Goal: Task Accomplishment & Management: Use online tool/utility

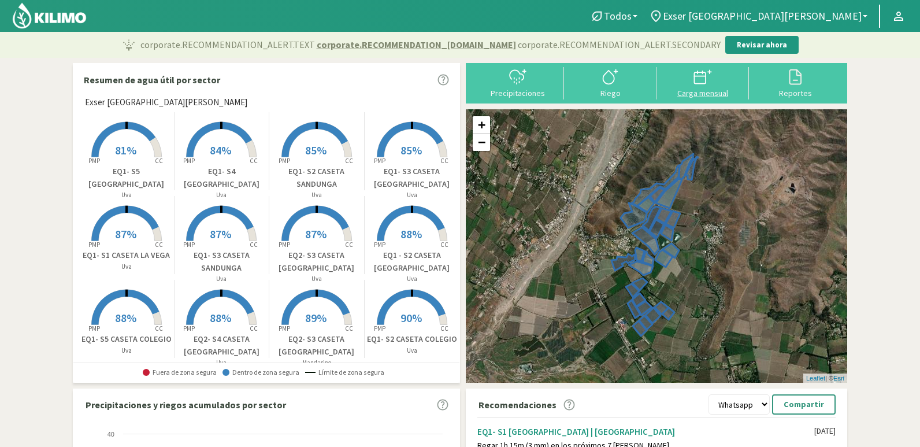
click at [693, 87] on button "Carga mensual" at bounding box center [702, 82] width 92 height 31
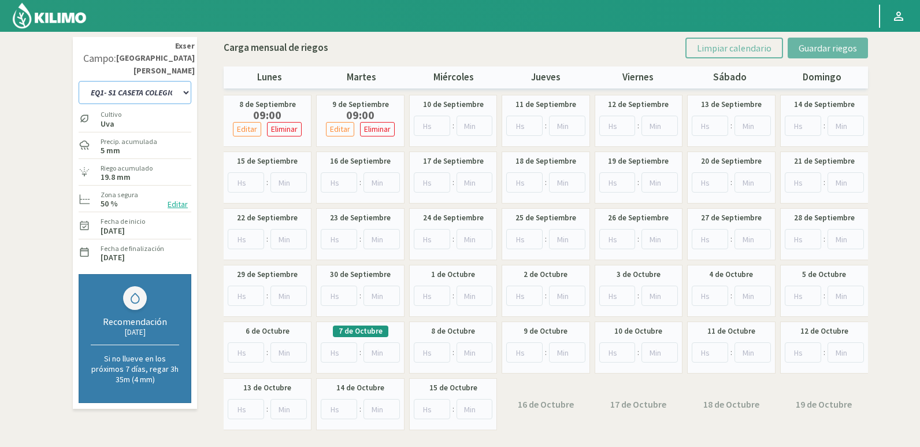
click at [157, 81] on select "EQ1- S1 CASETA COLEGIO EQ1- S1 [GEOGRAPHIC_DATA]- S1 [PERSON_NAME] EQ1- S2 CASE…" at bounding box center [135, 92] width 113 height 23
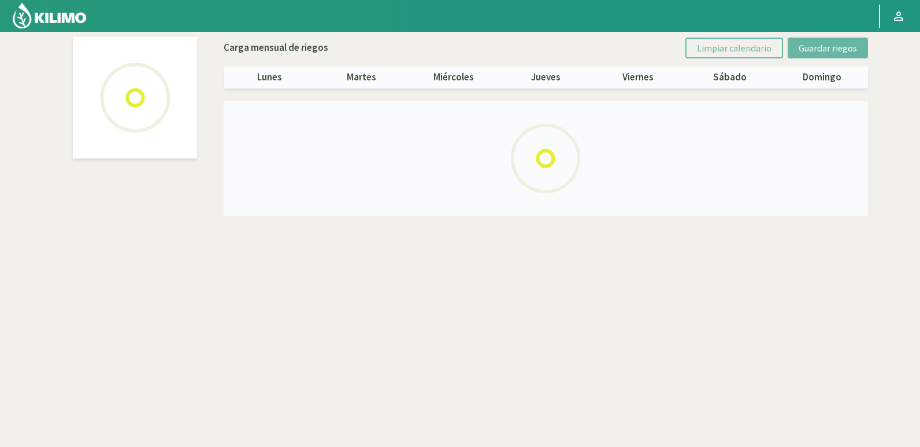
select select "21: Object"
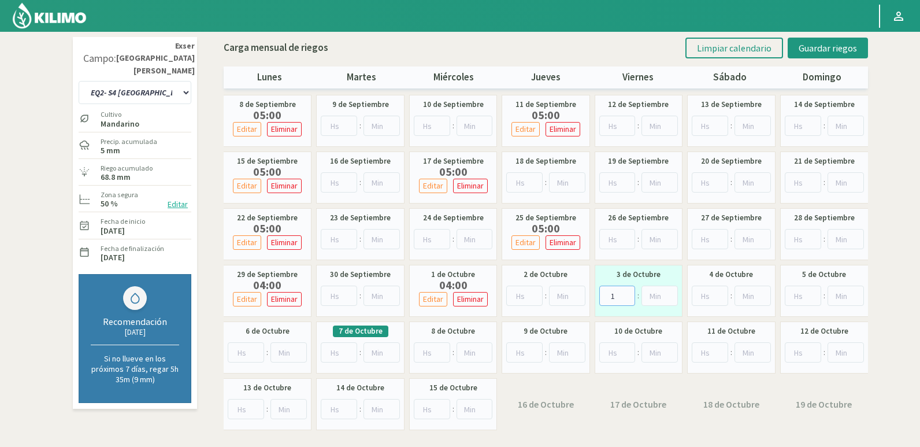
click at [626, 293] on input "1" at bounding box center [617, 295] width 36 height 20
click at [626, 293] on input "2" at bounding box center [617, 295] width 36 height 20
click at [626, 293] on input "3" at bounding box center [617, 295] width 36 height 20
type input "4"
click at [626, 293] on input "4" at bounding box center [617, 295] width 36 height 20
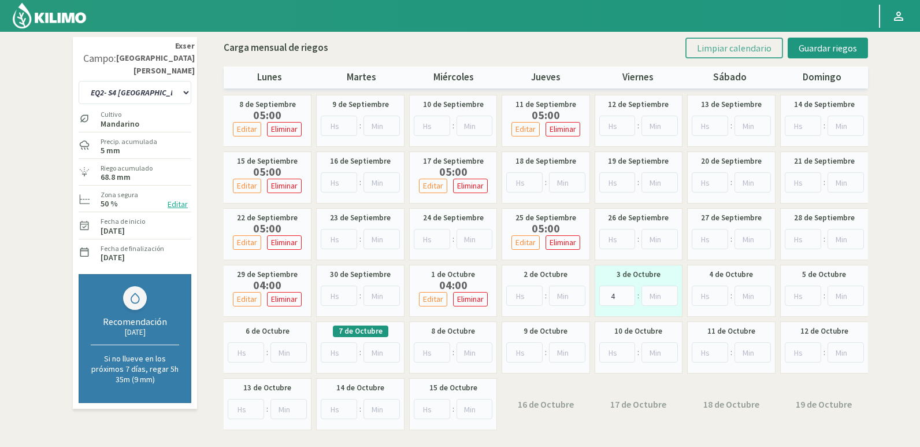
click at [765, 40] on button "Limpiar calendario" at bounding box center [734, 48] width 98 height 21
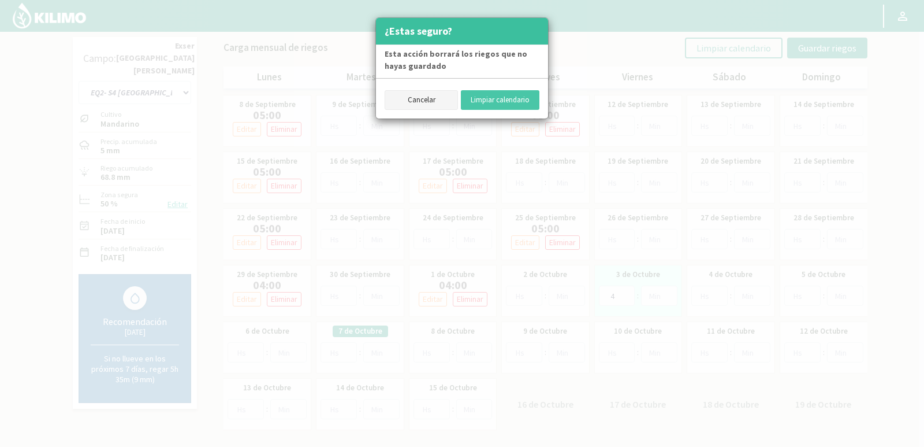
click at [447, 91] on button "Cancelar" at bounding box center [421, 100] width 73 height 20
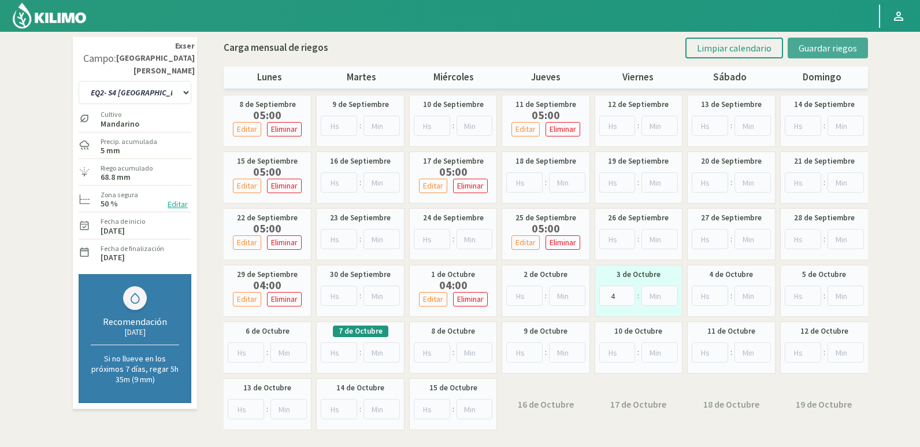
click at [809, 53] on span "Guardar riegos" at bounding box center [827, 48] width 58 height 12
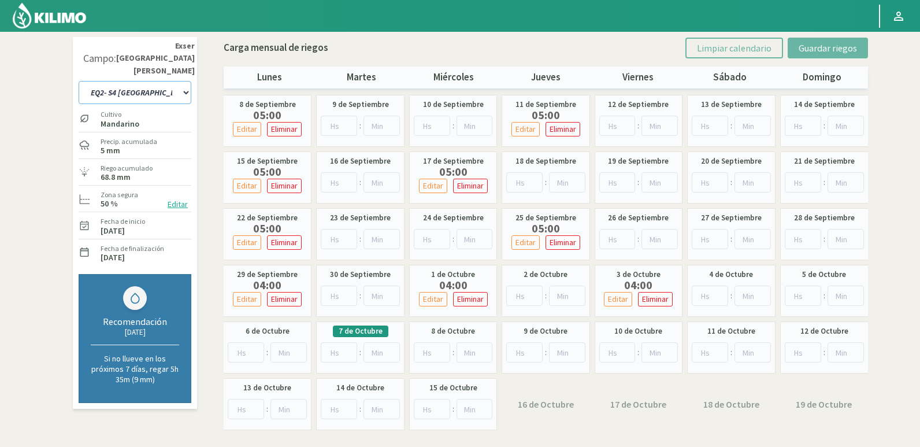
click at [150, 81] on select "EQ1- S1 CASETA COLEGIO EQ1- S1 [GEOGRAPHIC_DATA]- S1 [PERSON_NAME] EQ1- S2 CASE…" at bounding box center [135, 92] width 113 height 23
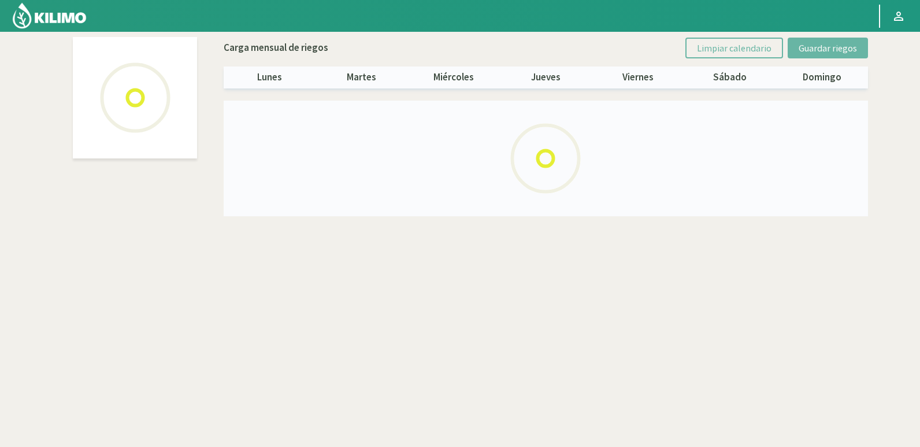
select select "19: Object"
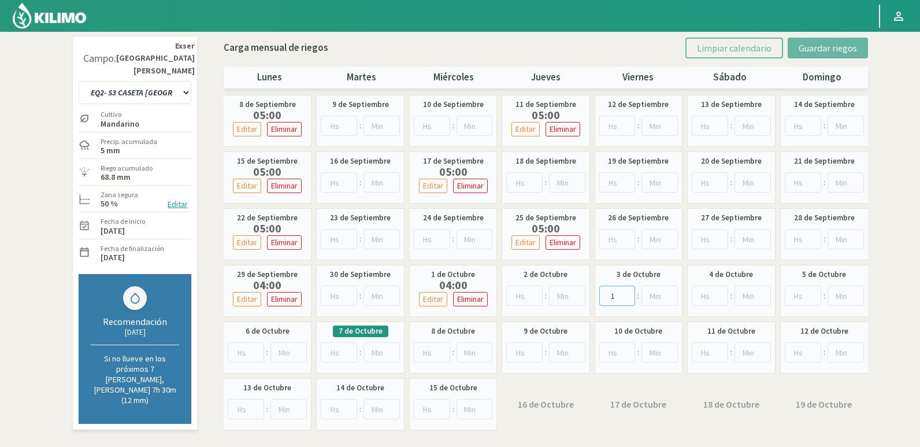
click at [627, 292] on input "1" at bounding box center [617, 295] width 36 height 20
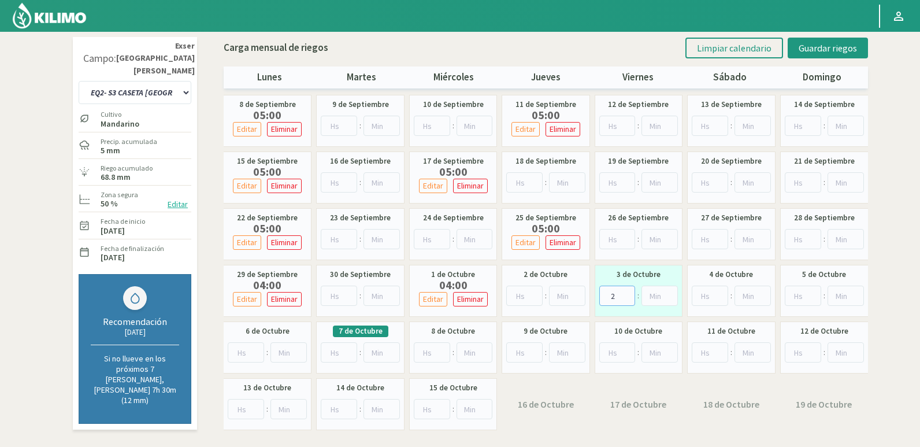
click at [627, 292] on input "2" at bounding box center [617, 295] width 36 height 20
click at [627, 292] on input "3" at bounding box center [617, 295] width 36 height 20
type input "4"
click at [627, 292] on input "4" at bounding box center [617, 295] width 36 height 20
click at [817, 52] on span "Guardar riegos" at bounding box center [827, 48] width 58 height 12
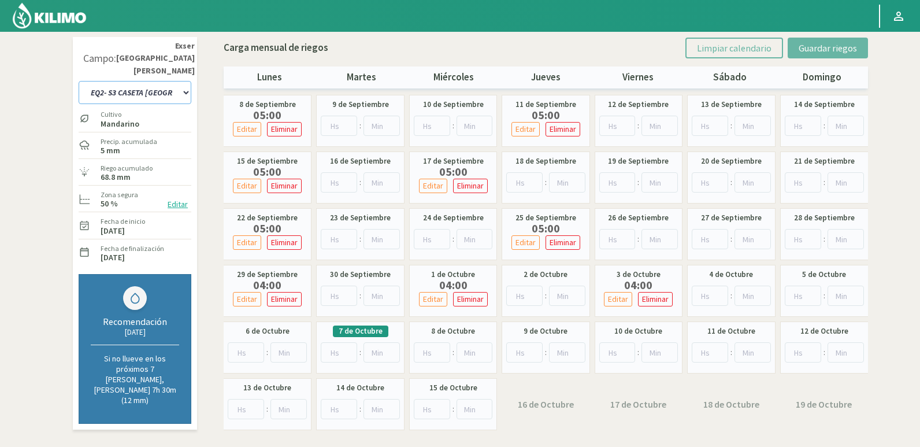
click at [177, 81] on select "EQ1- S1 CASETA COLEGIO EQ1- S1 [GEOGRAPHIC_DATA]- S1 [PERSON_NAME] EQ1- S2 CASE…" at bounding box center [135, 92] width 113 height 23
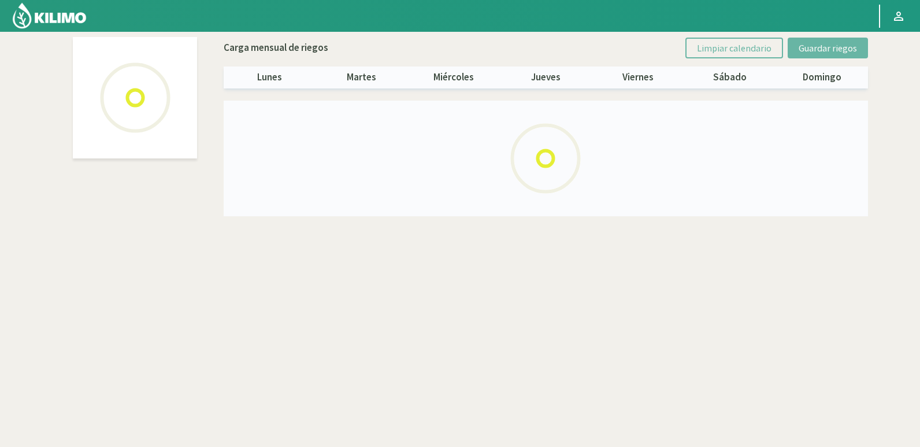
select select "17: Object"
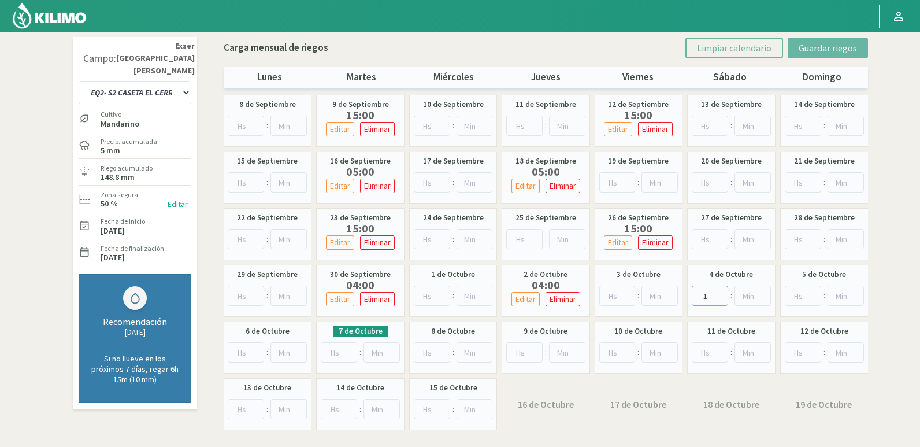
click at [723, 291] on input "1" at bounding box center [709, 295] width 36 height 20
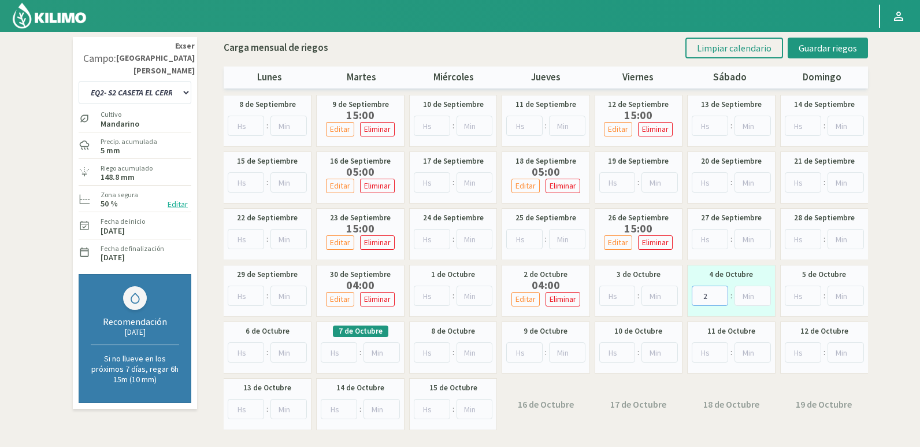
click at [723, 291] on input "2" at bounding box center [709, 295] width 36 height 20
click at [723, 291] on input "3" at bounding box center [709, 295] width 36 height 20
type input "4"
click at [723, 291] on input "4" at bounding box center [709, 295] width 36 height 20
click at [842, 49] on span "Guardar riegos" at bounding box center [827, 48] width 58 height 12
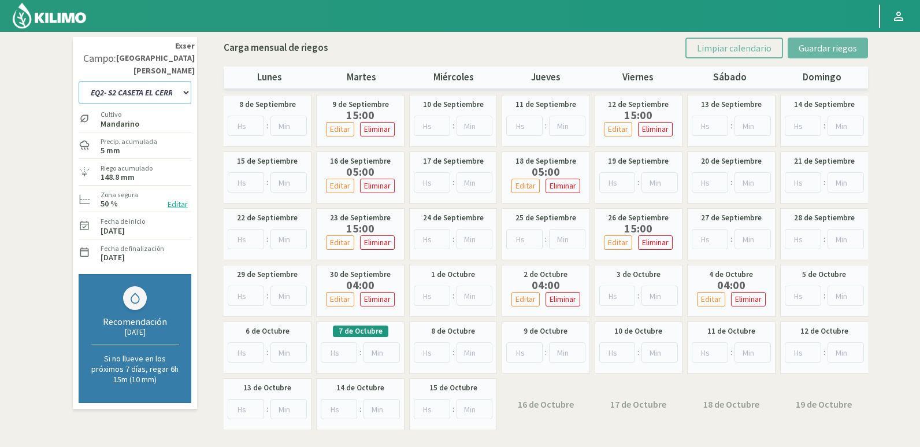
click at [145, 81] on select "EQ1- S1 CASETA COLEGIO EQ1- S1 [GEOGRAPHIC_DATA]- S1 [PERSON_NAME] EQ1- S2 CASE…" at bounding box center [135, 92] width 113 height 23
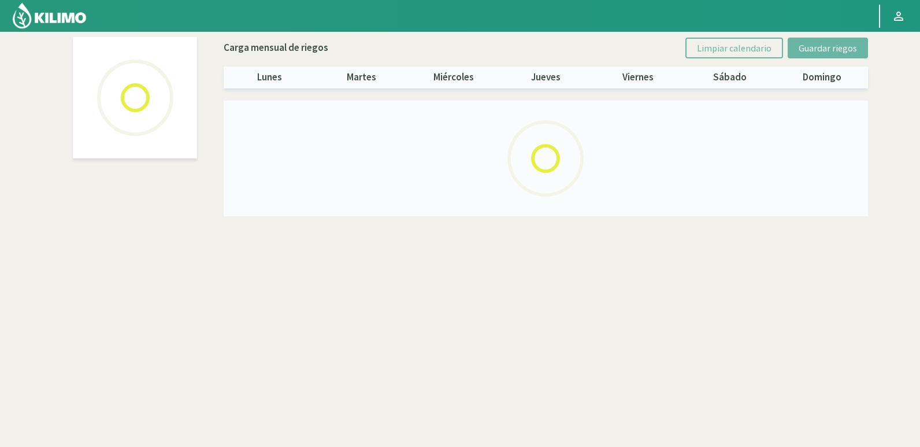
select select "16: Object"
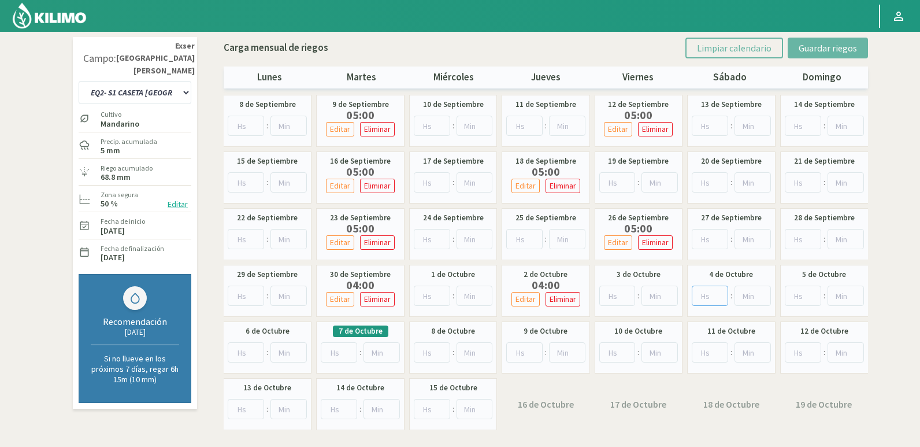
click at [724, 292] on input "number" at bounding box center [709, 295] width 36 height 20
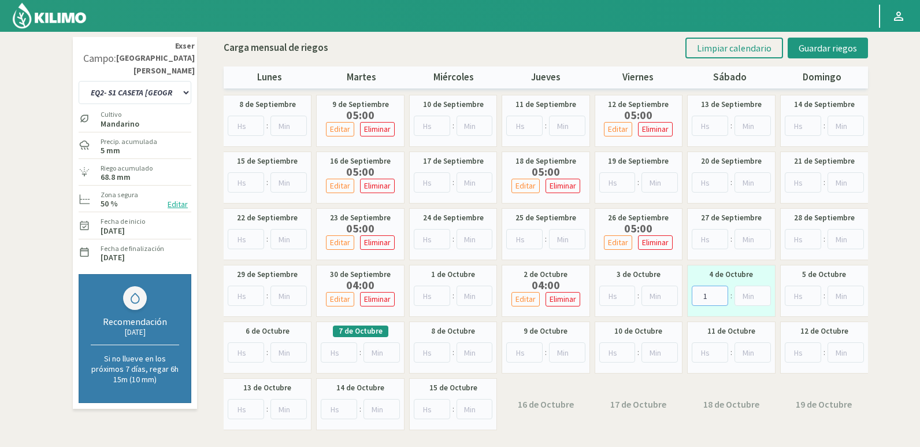
click at [721, 291] on input "1" at bounding box center [709, 295] width 36 height 20
click at [721, 291] on input "2" at bounding box center [709, 295] width 36 height 20
click at [721, 291] on input "3" at bounding box center [709, 295] width 36 height 20
type input "4"
click at [721, 291] on input "4" at bounding box center [709, 295] width 36 height 20
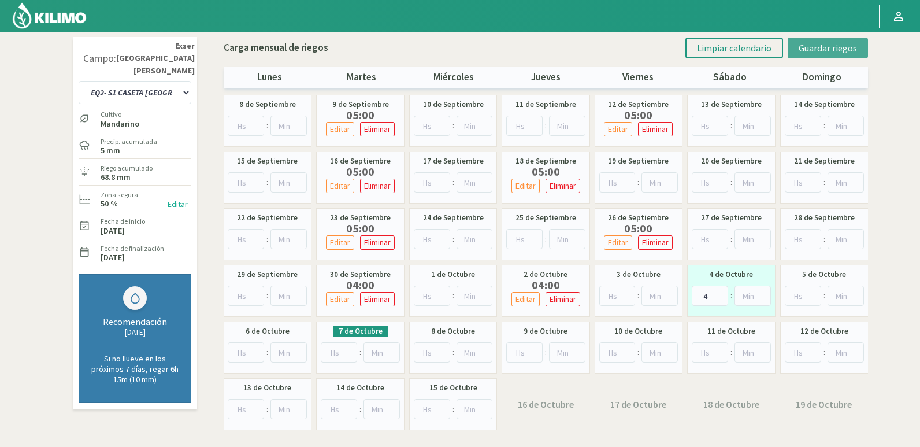
click at [821, 43] on span "Guardar riegos" at bounding box center [827, 48] width 58 height 12
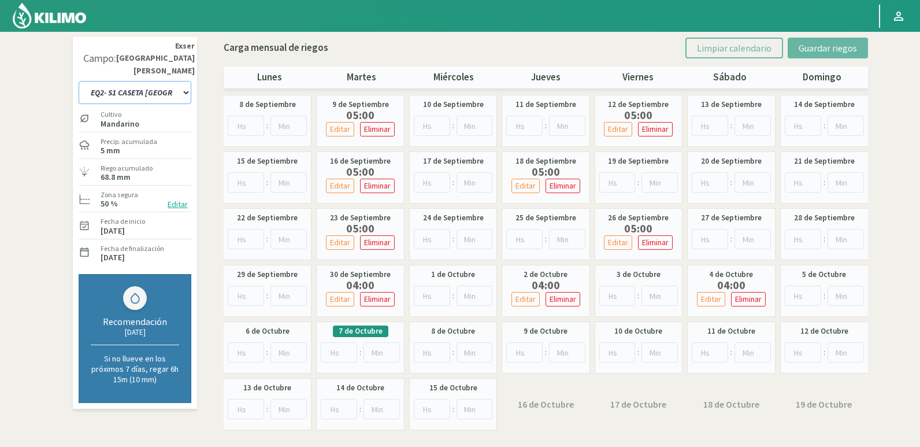
click at [139, 81] on select "EQ1- S1 CASETA COLEGIO EQ1- S1 [GEOGRAPHIC_DATA]- S1 [PERSON_NAME] EQ1- S2 CASE…" at bounding box center [135, 92] width 113 height 23
click at [168, 81] on select "EQ1- S1 CASETA COLEGIO EQ1- S1 [GEOGRAPHIC_DATA]- S1 [PERSON_NAME] EQ1- S2 CASE…" at bounding box center [135, 92] width 113 height 23
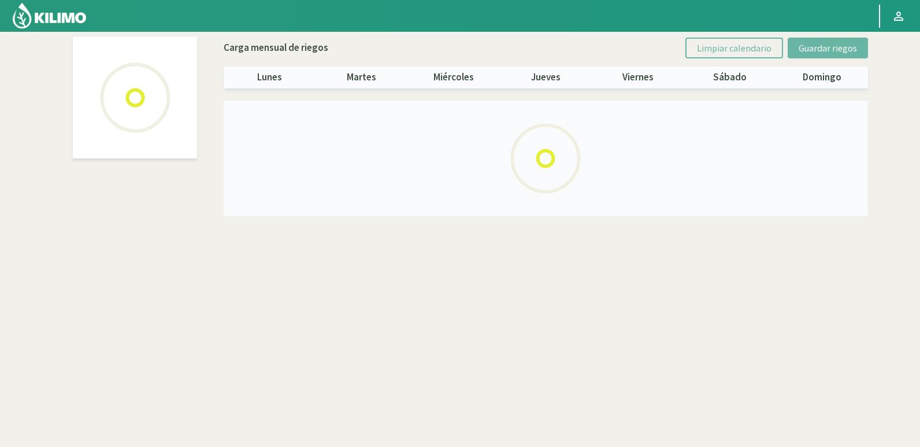
select select "13: Object"
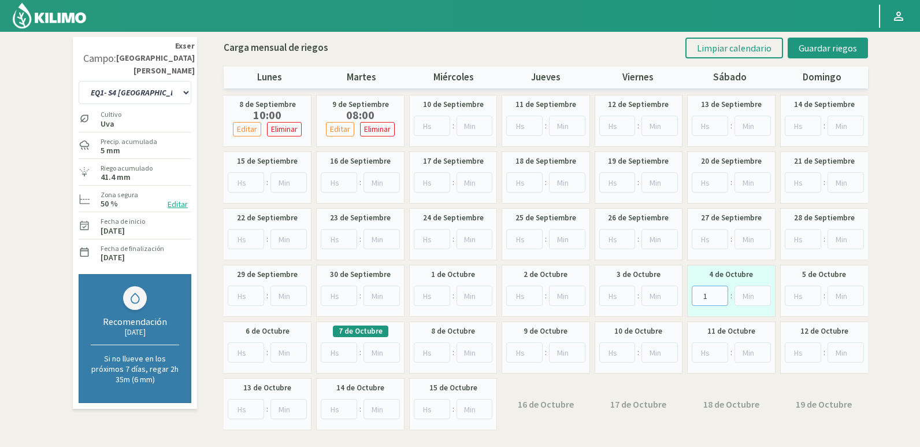
click at [719, 292] on input "1" at bounding box center [709, 295] width 36 height 20
click at [719, 292] on input "2" at bounding box center [709, 295] width 36 height 20
type input "1"
click at [722, 298] on input "1" at bounding box center [709, 295] width 36 height 20
click at [830, 44] on span "Guardar riegos" at bounding box center [827, 48] width 58 height 12
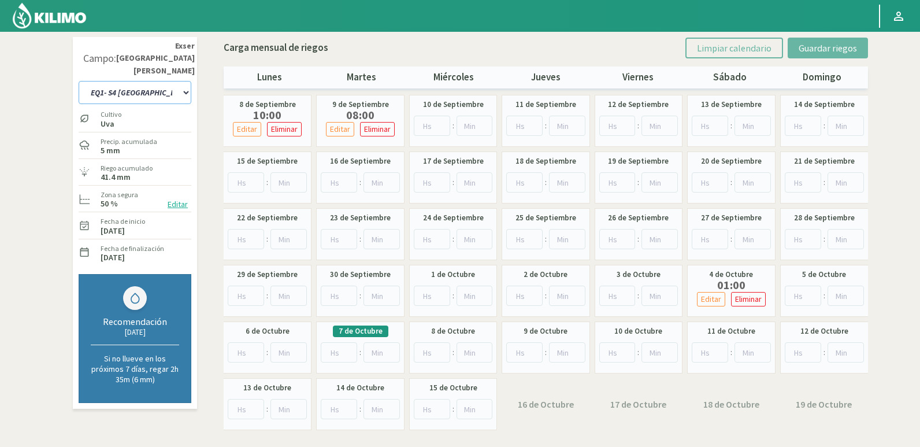
click at [171, 81] on select "EQ1- S1 CASETA COLEGIO EQ1- S1 [GEOGRAPHIC_DATA]- S1 [PERSON_NAME] EQ1- S2 CASE…" at bounding box center [135, 92] width 113 height 23
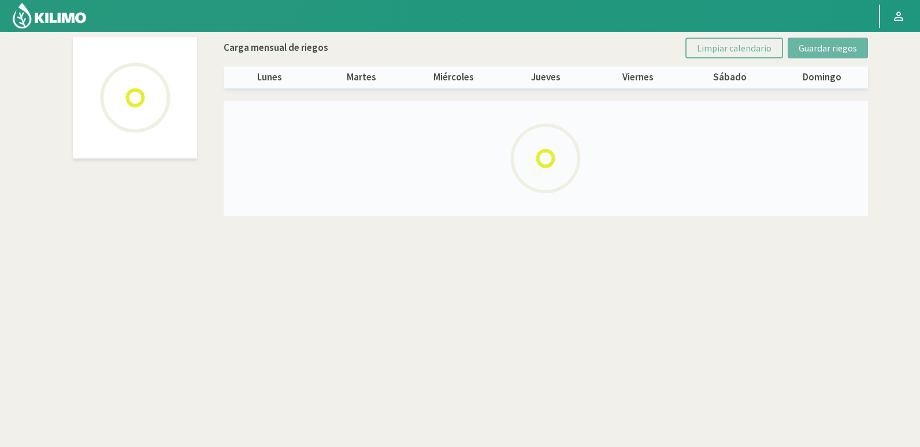
select select "15: Object"
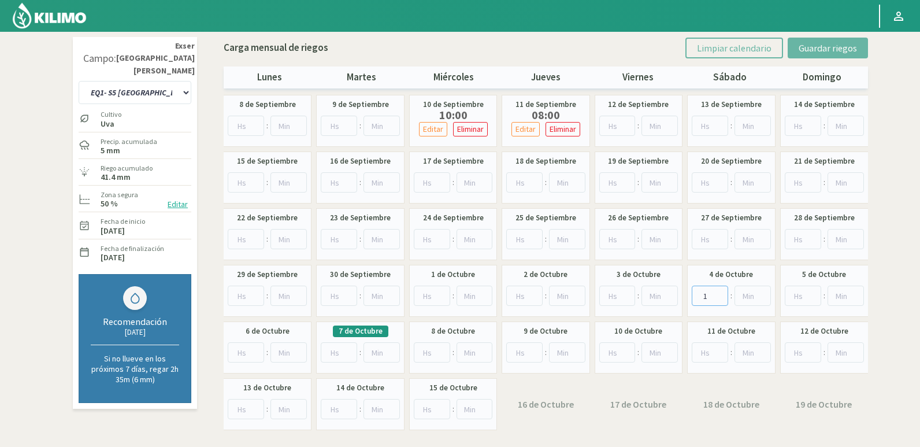
type input "1"
click at [721, 293] on input "1" at bounding box center [709, 295] width 36 height 20
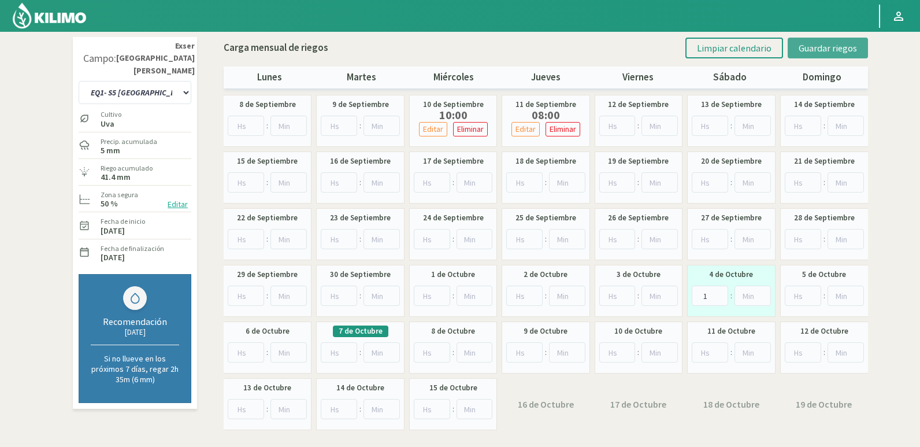
click at [835, 39] on button "Guardar riegos" at bounding box center [827, 48] width 80 height 21
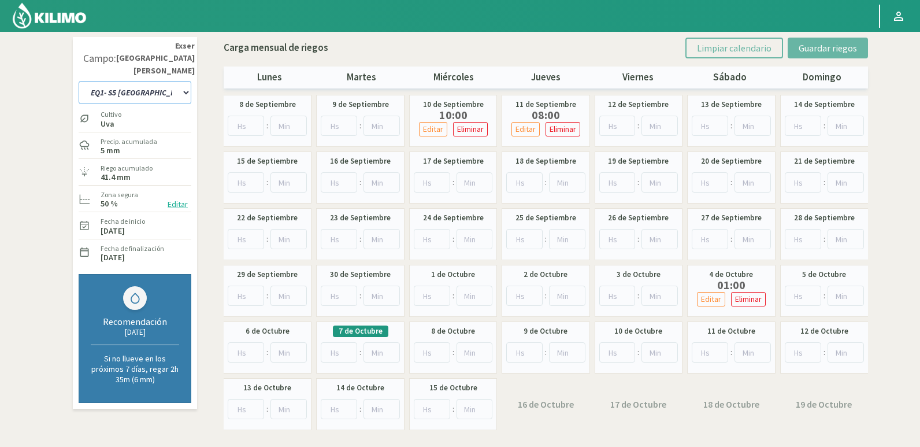
click at [132, 81] on select "EQ1- S1 CASETA COLEGIO EQ1- S1 [GEOGRAPHIC_DATA]- S1 [PERSON_NAME] EQ1- S2 CASE…" at bounding box center [135, 92] width 113 height 23
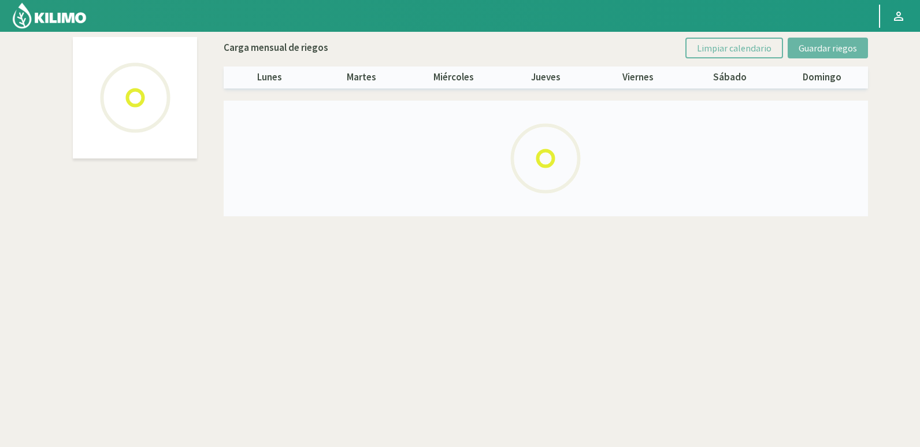
select select "22: Object"
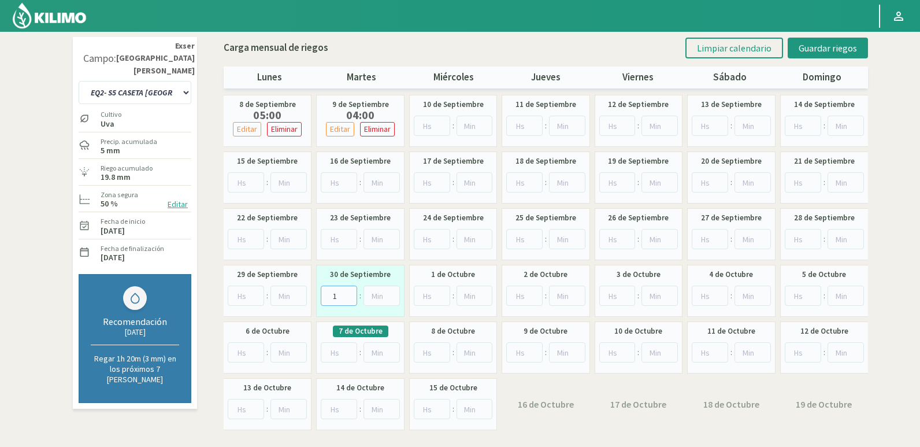
type input "1"
click at [347, 291] on input "1" at bounding box center [339, 295] width 36 height 20
click at [842, 47] on span "Guardar riegos" at bounding box center [827, 48] width 58 height 12
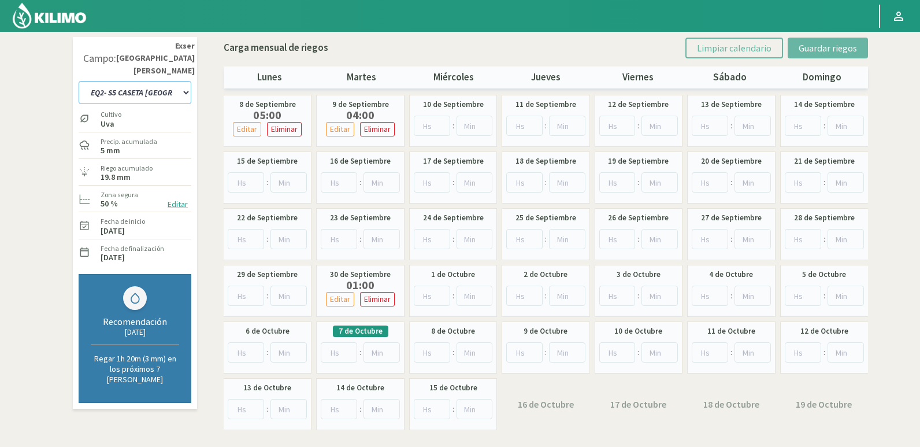
click at [146, 81] on select "EQ1- S1 CASETA COLEGIO EQ1- S1 [GEOGRAPHIC_DATA]- S1 [PERSON_NAME] EQ1- S2 CASE…" at bounding box center [135, 92] width 113 height 23
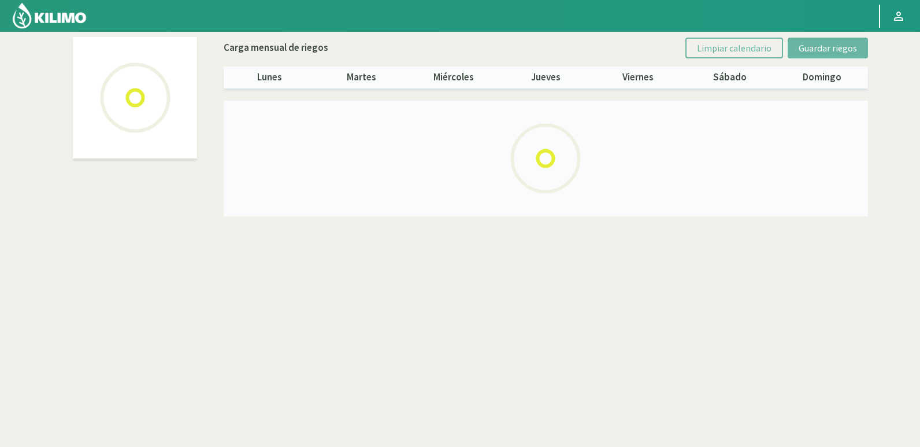
select select "20: Object"
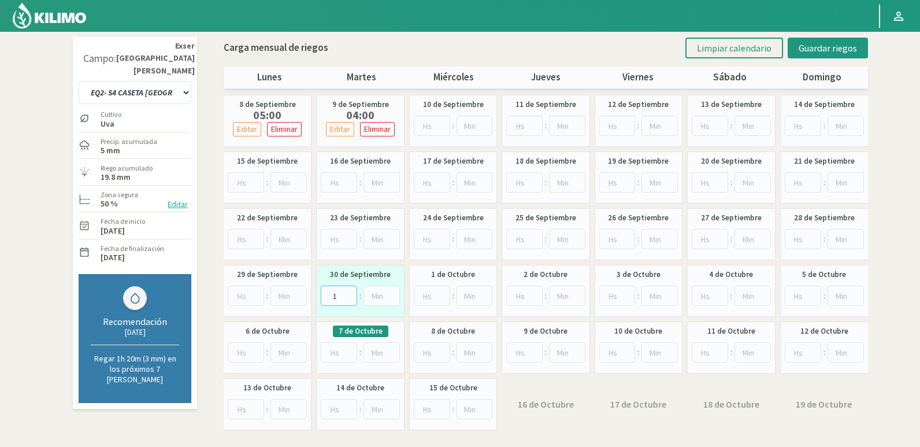
type input "1"
click at [350, 291] on input "1" at bounding box center [339, 295] width 36 height 20
click at [808, 55] on button "Guardar riegos" at bounding box center [827, 48] width 80 height 21
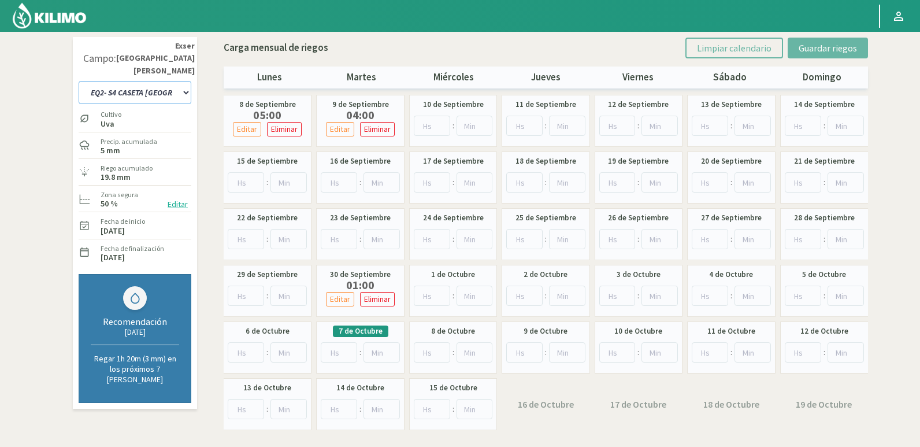
click at [154, 85] on select "EQ1- S1 CASETA COLEGIO EQ1- S1 [GEOGRAPHIC_DATA]- S1 [PERSON_NAME] EQ1- S2 CASE…" at bounding box center [135, 92] width 113 height 23
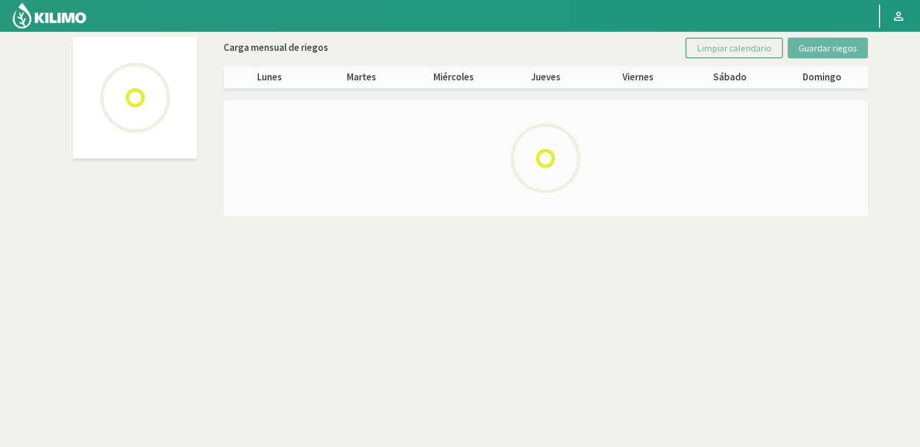
select select "22: Object"
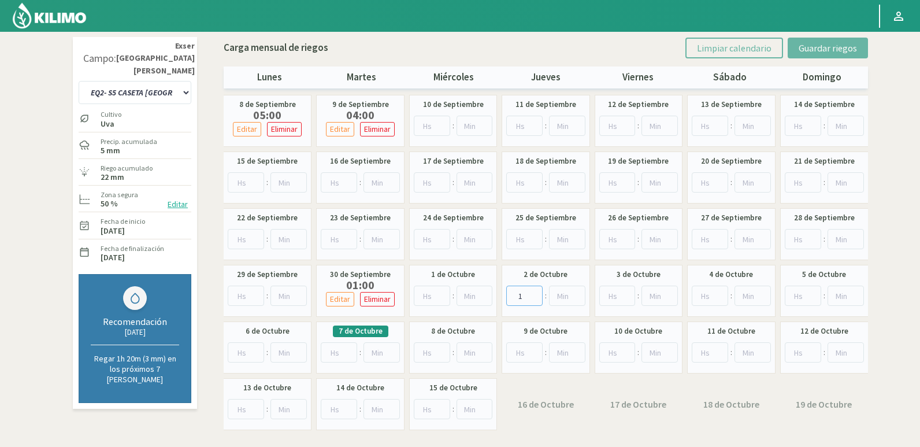
type input "1"
click at [534, 291] on input "1" at bounding box center [524, 295] width 36 height 20
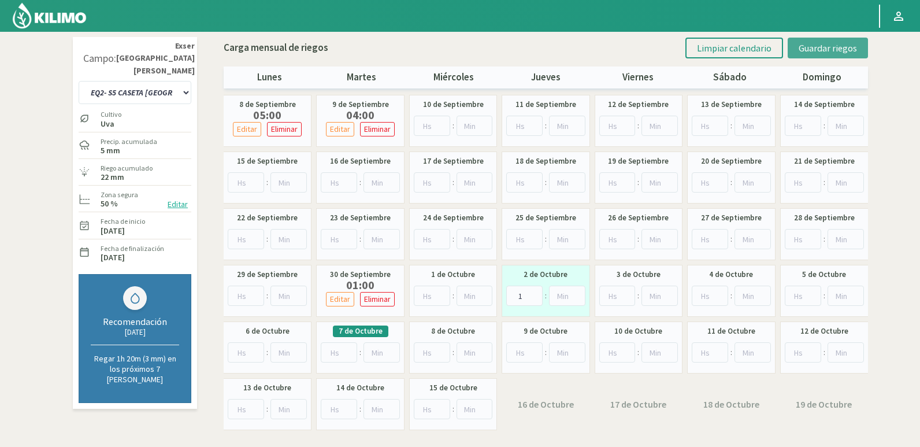
click at [824, 49] on span "Guardar riegos" at bounding box center [827, 48] width 58 height 12
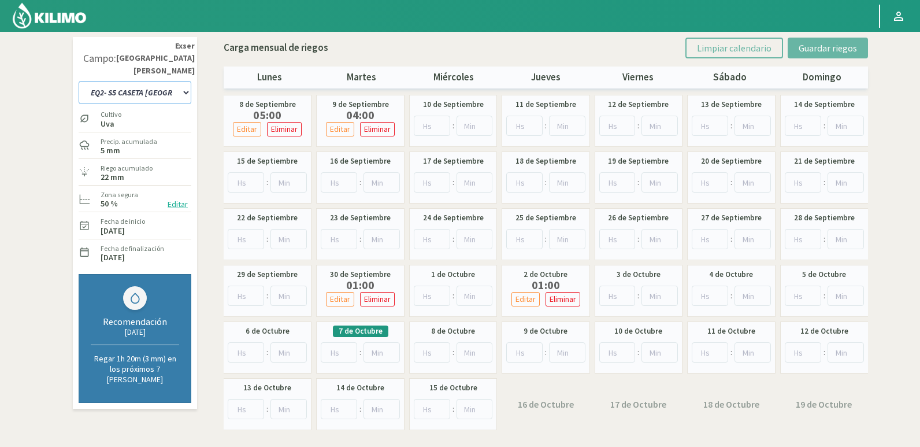
click at [155, 81] on select "EQ1- S1 CASETA COLEGIO EQ1- S1 [GEOGRAPHIC_DATA]- S1 [PERSON_NAME] EQ1- S2 CASE…" at bounding box center [135, 92] width 113 height 23
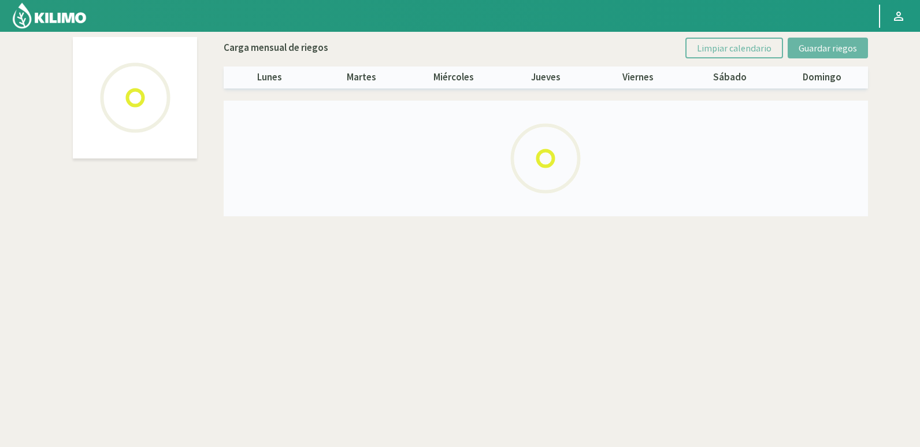
select select "20: Object"
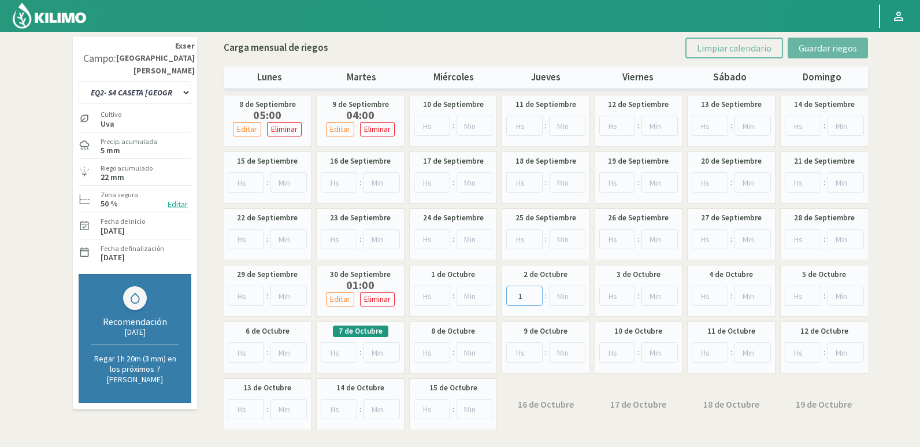
type input "1"
click at [533, 291] on input "1" at bounding box center [524, 295] width 36 height 20
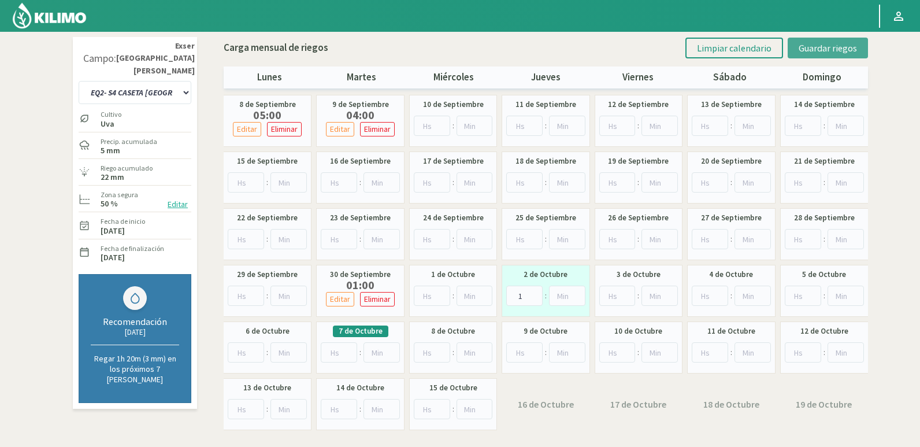
click at [809, 42] on button "Guardar riegos" at bounding box center [827, 48] width 80 height 21
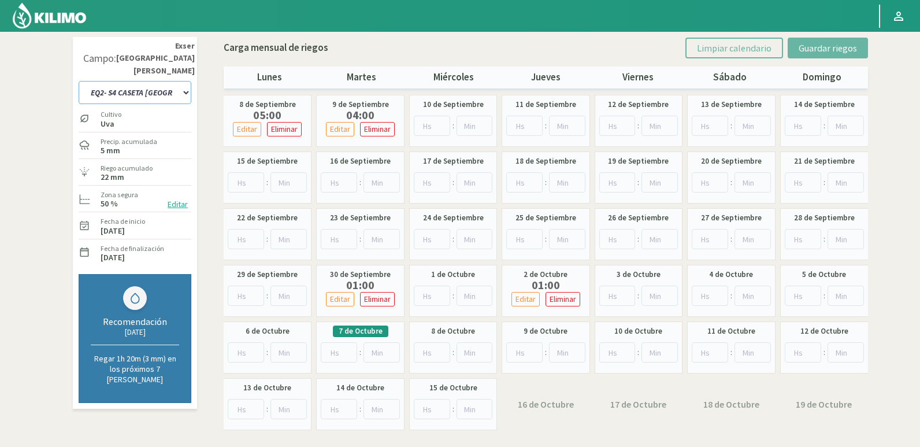
click at [179, 81] on select "EQ1- S1 CASETA COLEGIO EQ1- S1 [GEOGRAPHIC_DATA]- S1 [PERSON_NAME] EQ1- S2 CASE…" at bounding box center [135, 92] width 113 height 23
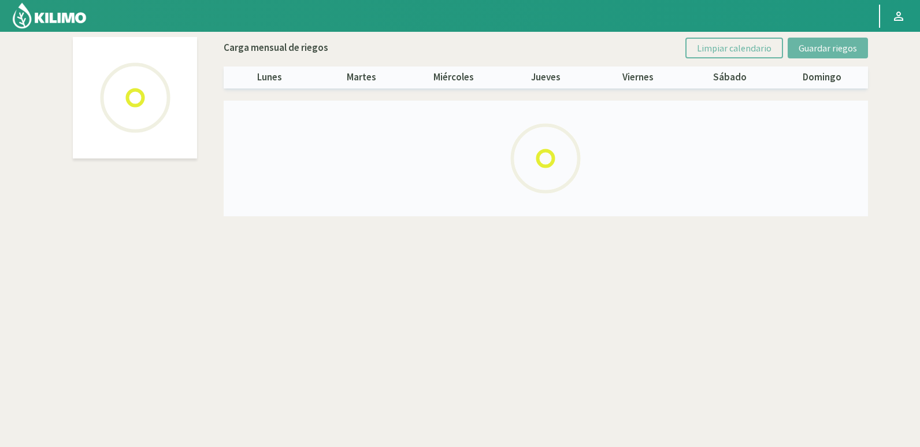
select select "22: Object"
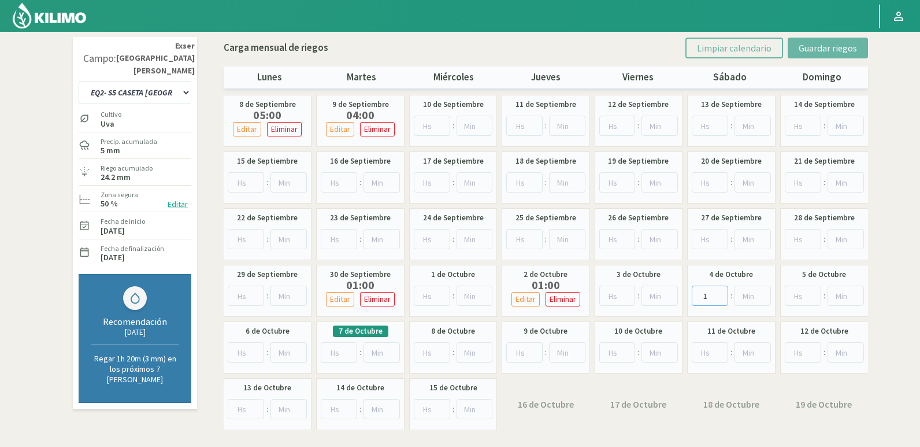
type input "1"
click at [723, 292] on input "1" at bounding box center [709, 295] width 36 height 20
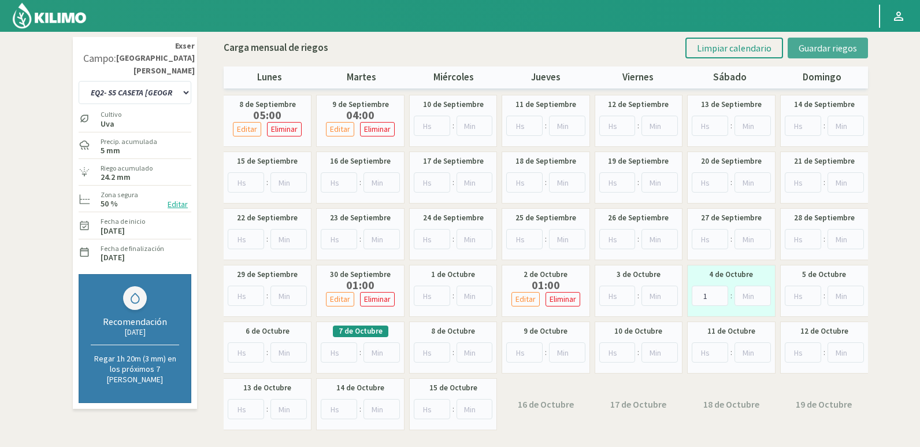
click at [824, 46] on span "Guardar riegos" at bounding box center [827, 48] width 58 height 12
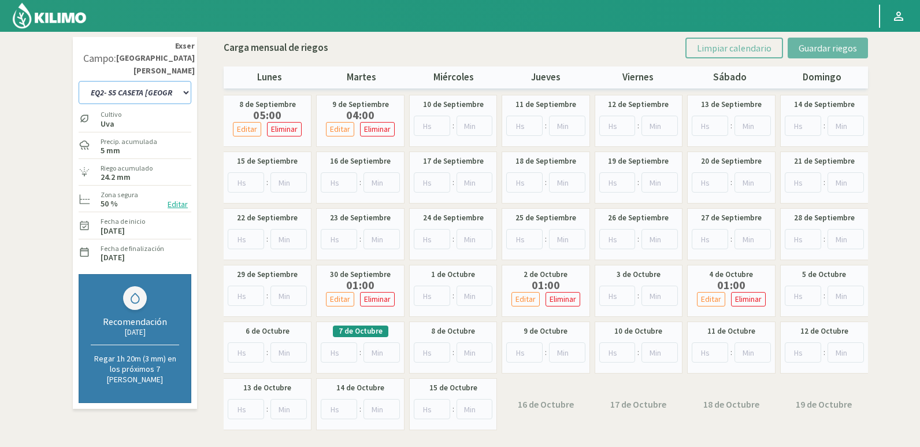
click at [134, 81] on select "EQ1- S1 CASETA COLEGIO EQ1- S1 [GEOGRAPHIC_DATA]- S1 [PERSON_NAME] EQ1- S2 CASE…" at bounding box center [135, 92] width 113 height 23
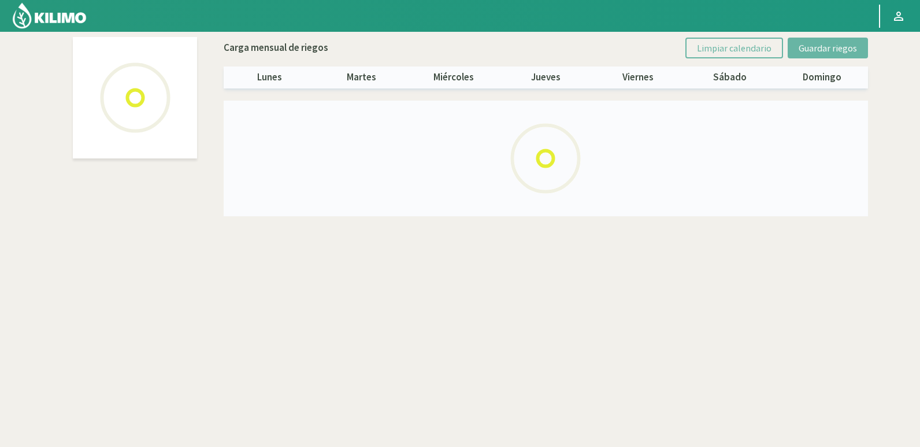
select select "20: Object"
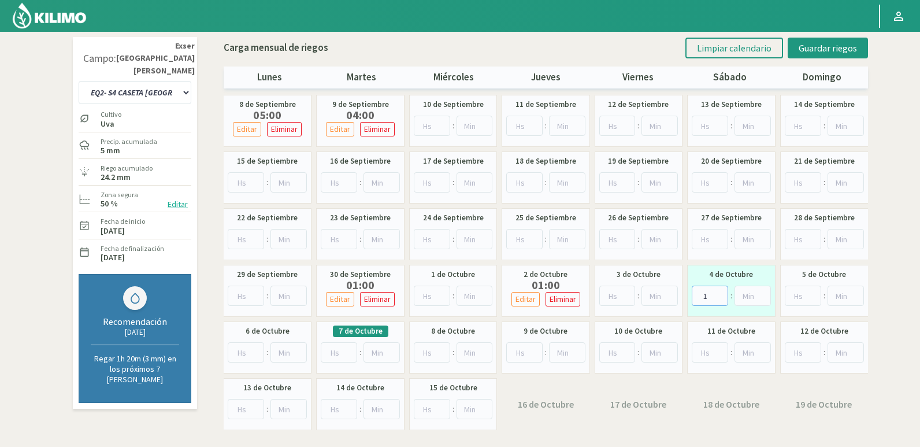
type input "1"
click at [721, 293] on input "1" at bounding box center [709, 295] width 36 height 20
click at [846, 46] on span "Guardar riegos" at bounding box center [827, 48] width 58 height 12
